Goal: Navigation & Orientation: Find specific page/section

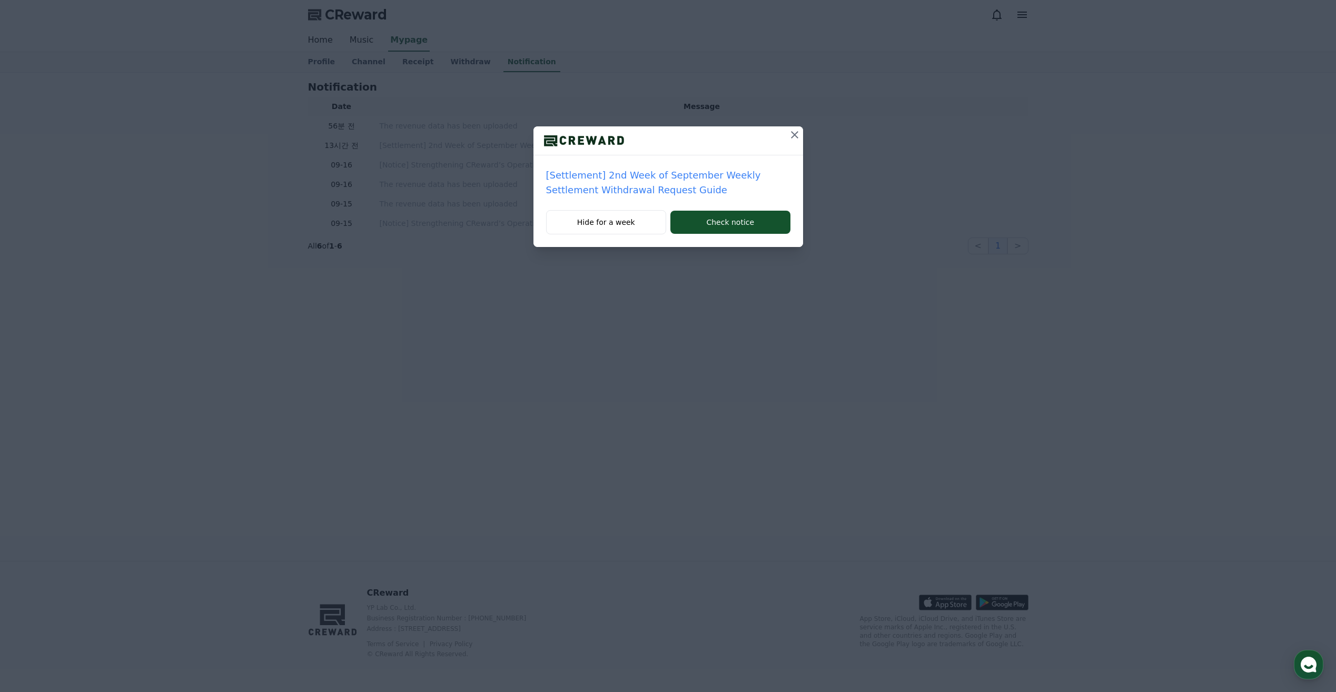
click at [793, 133] on icon at bounding box center [794, 134] width 13 height 13
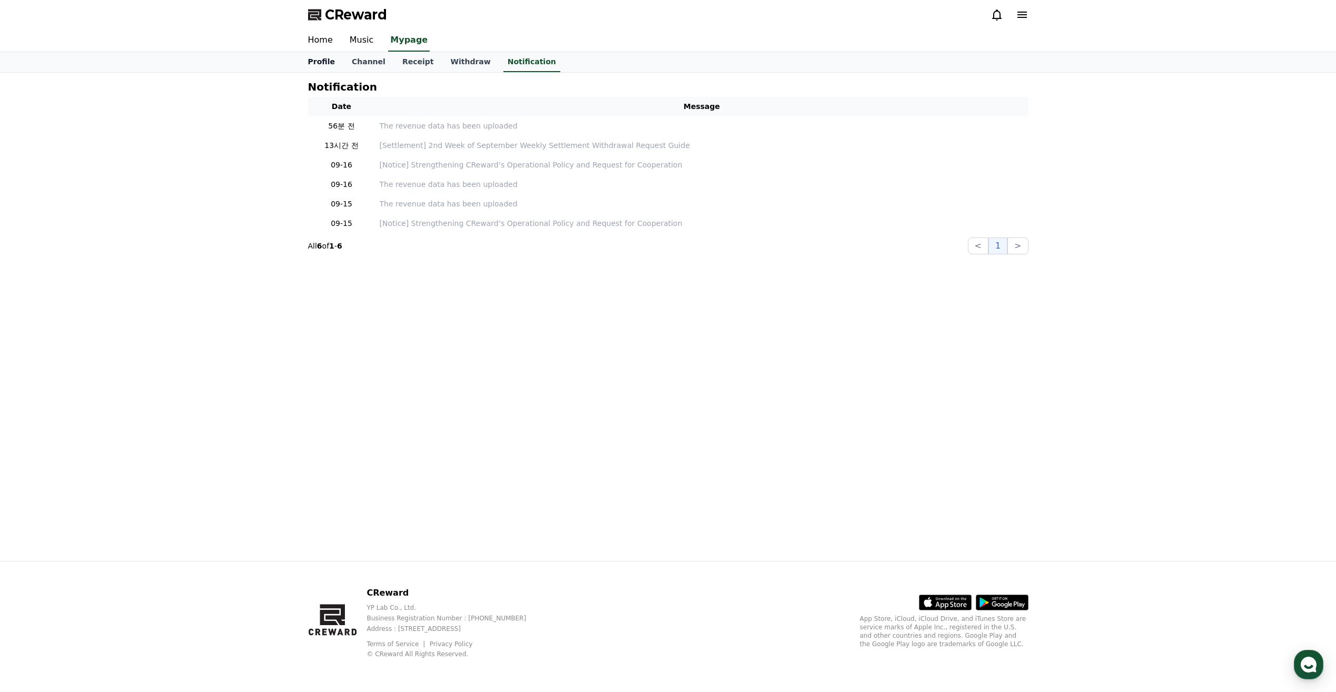
click at [331, 62] on link "Profile" at bounding box center [322, 62] width 44 height 20
select select "**********"
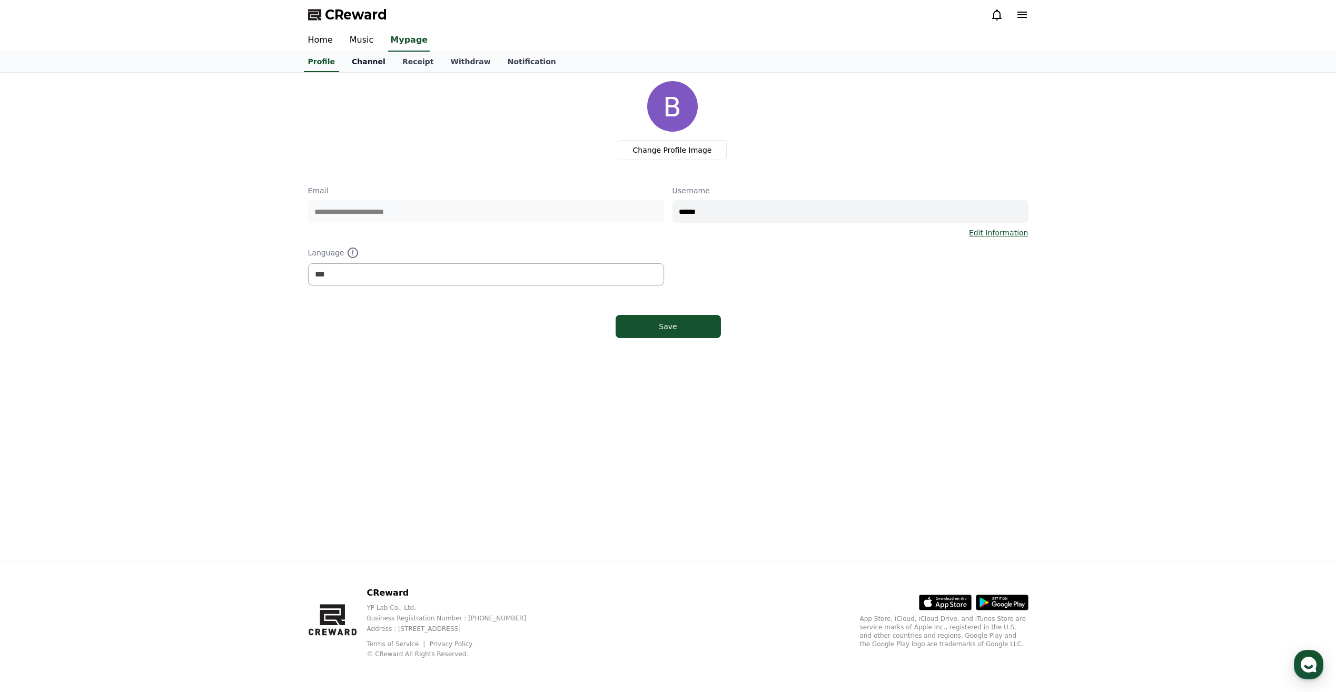
click at [359, 64] on link "Channel" at bounding box center [368, 62] width 51 height 20
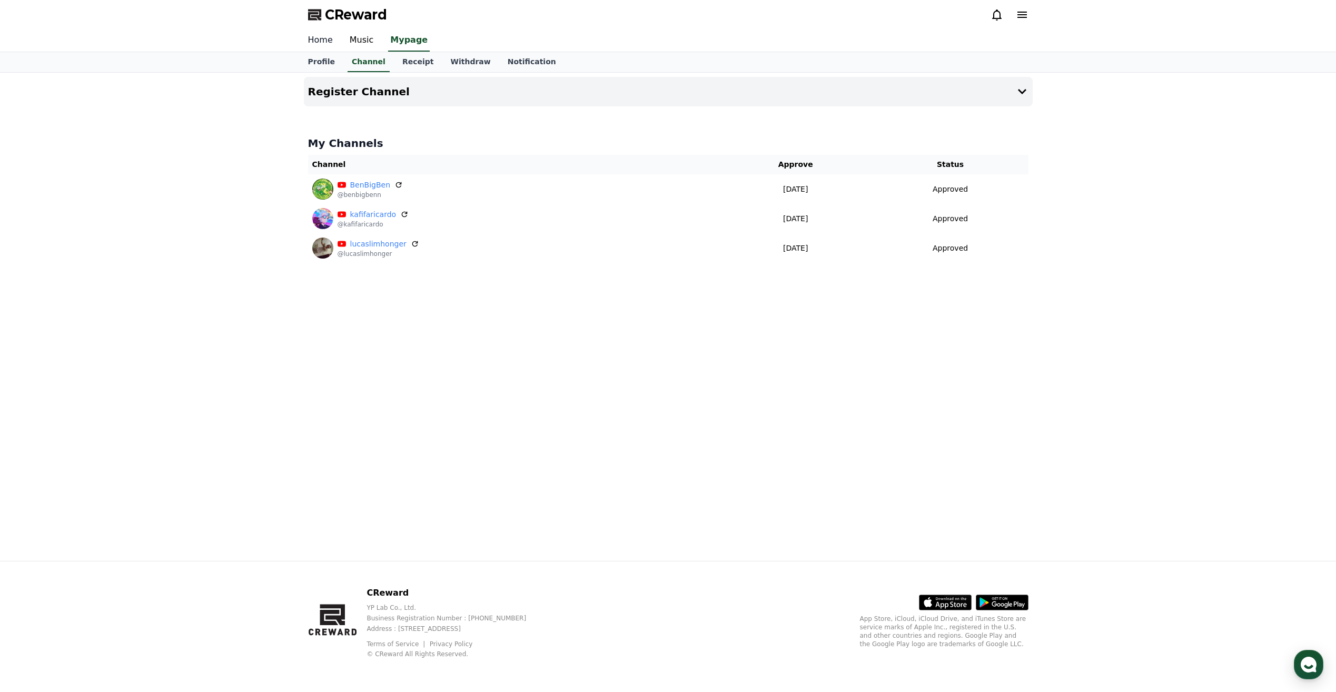
click at [315, 37] on link "Home" at bounding box center [321, 40] width 42 height 22
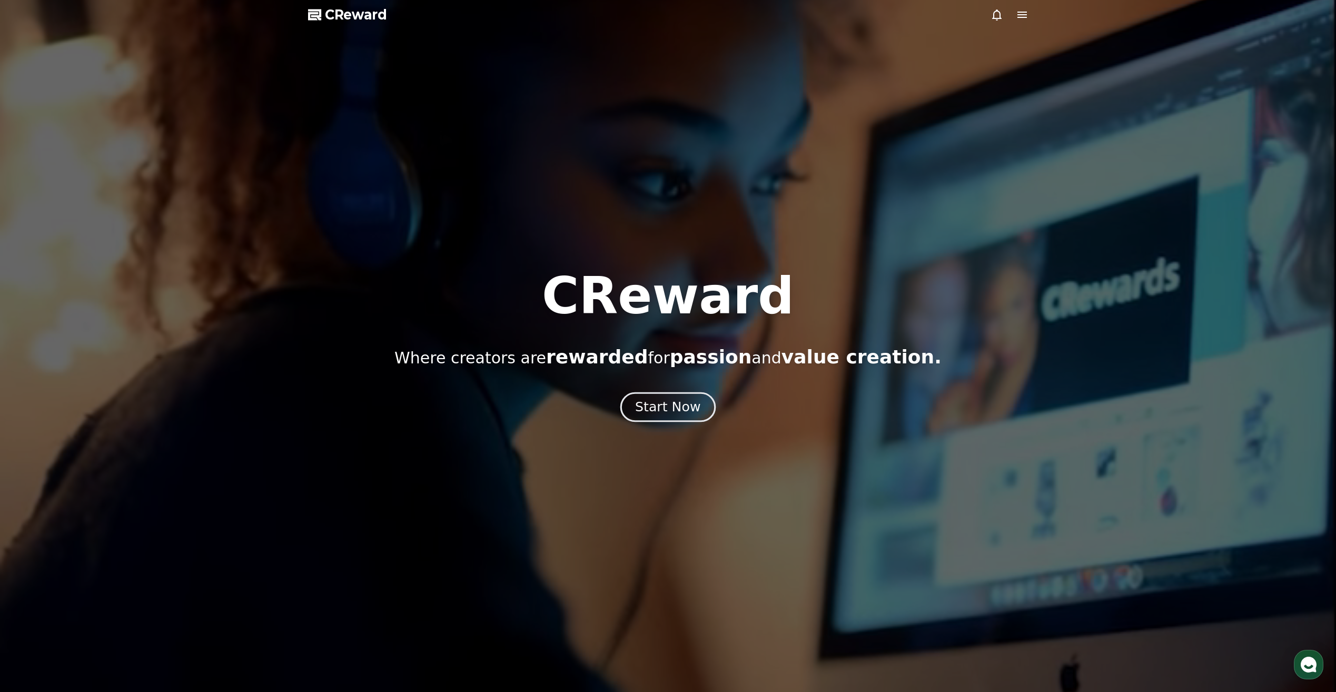
click at [663, 395] on button "Start Now" at bounding box center [667, 407] width 95 height 30
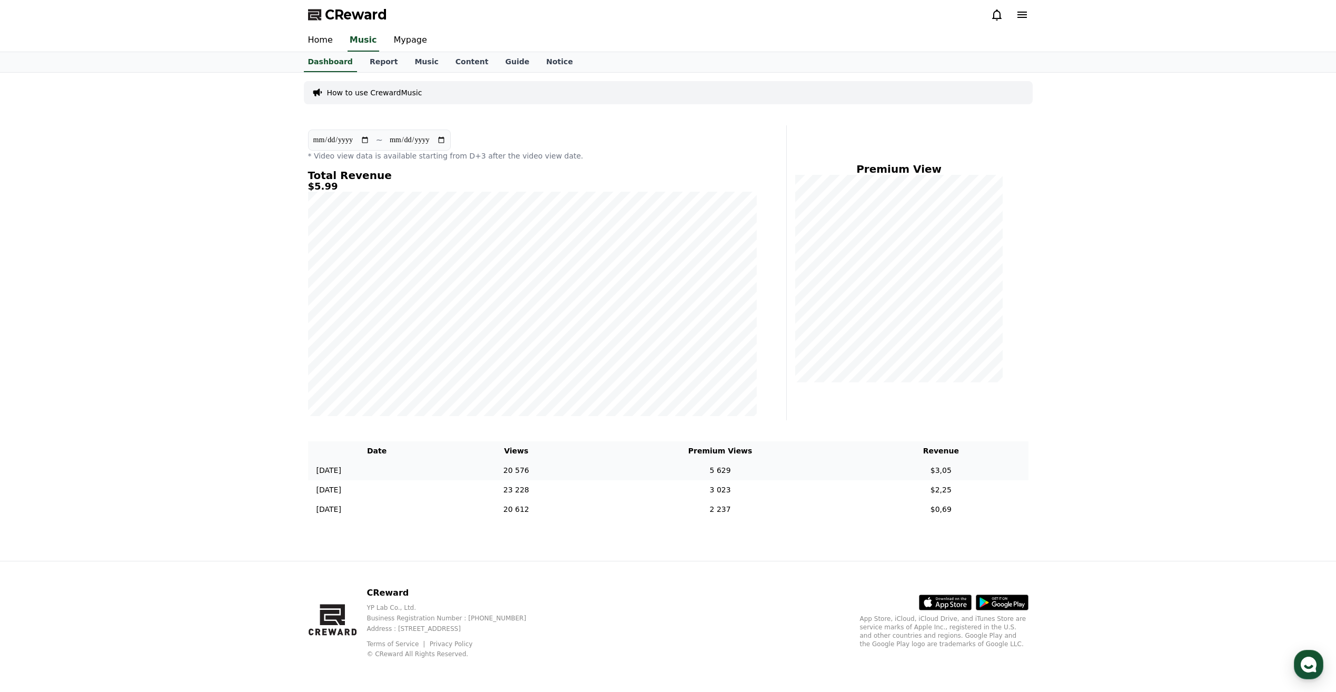
click at [686, 465] on td "5 629" at bounding box center [720, 470] width 267 height 19
